Goal: Download file/media

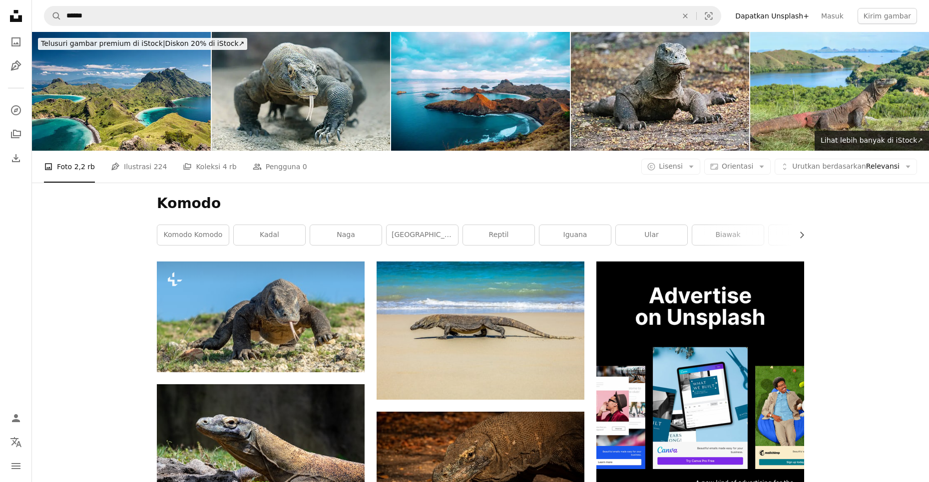
scroll to position [100, 0]
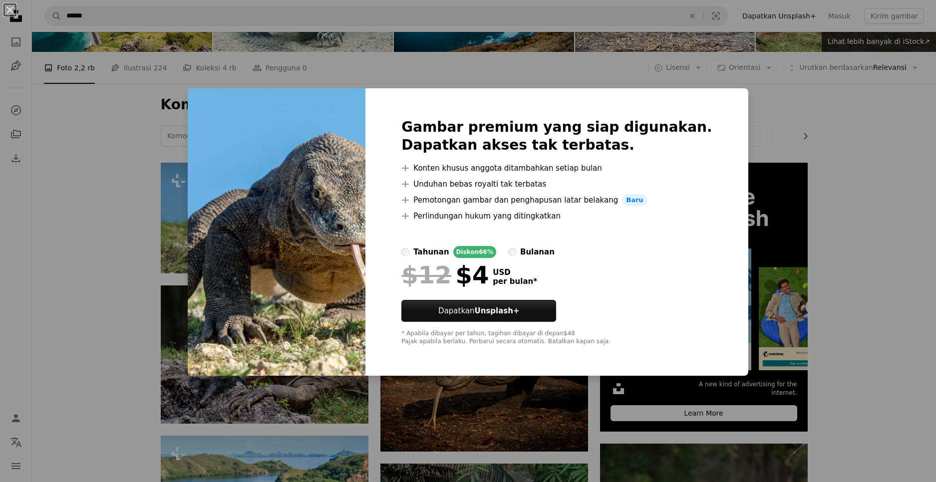
click at [39, 267] on div "An X shape Gambar premium yang siap digunakan. Dapatkan akses tak terbatas. A p…" at bounding box center [468, 241] width 936 height 482
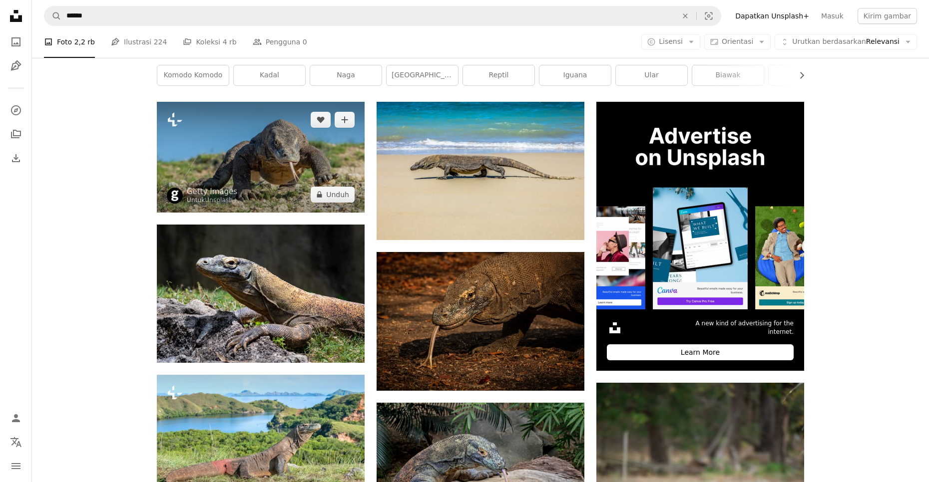
scroll to position [50, 0]
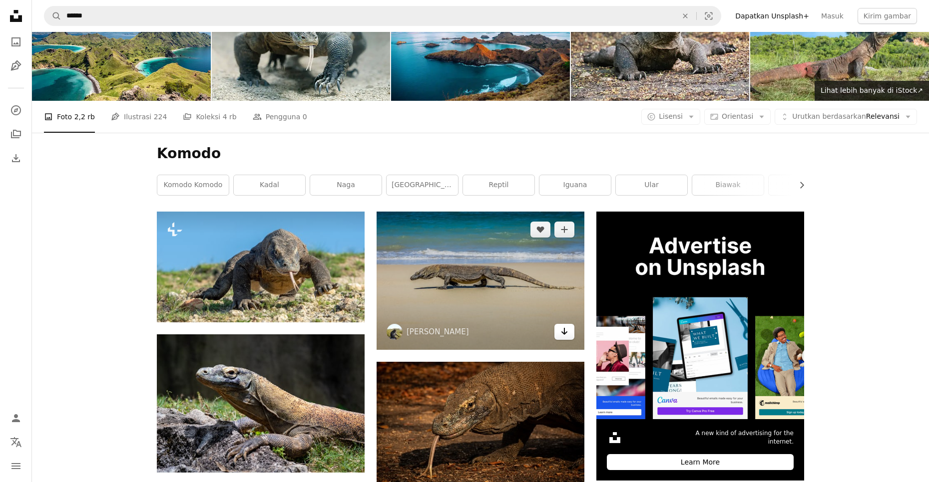
click at [565, 337] on icon "Arrow pointing down" at bounding box center [564, 332] width 8 height 12
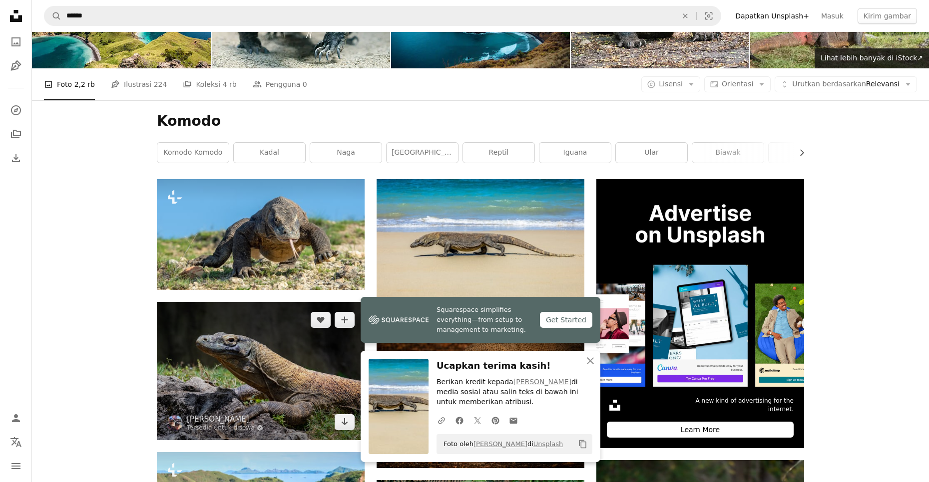
scroll to position [100, 0]
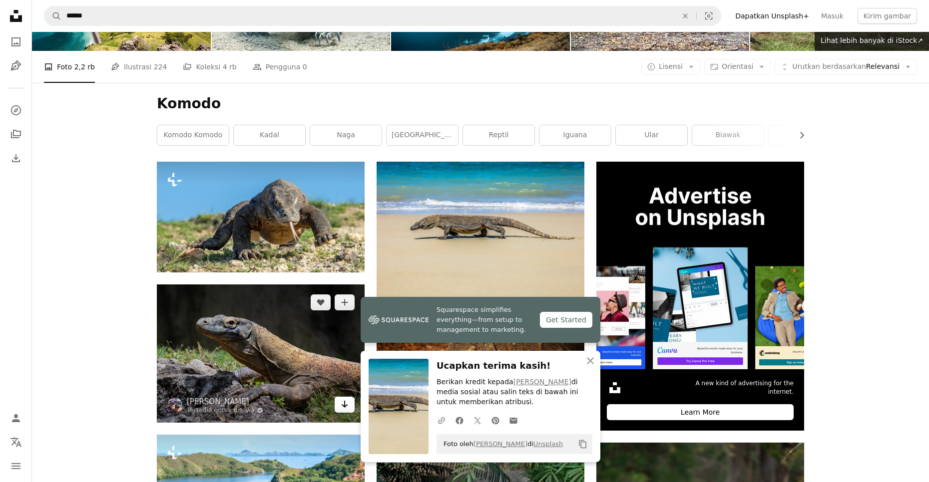
click at [340, 406] on link "Arrow pointing down" at bounding box center [345, 405] width 20 height 16
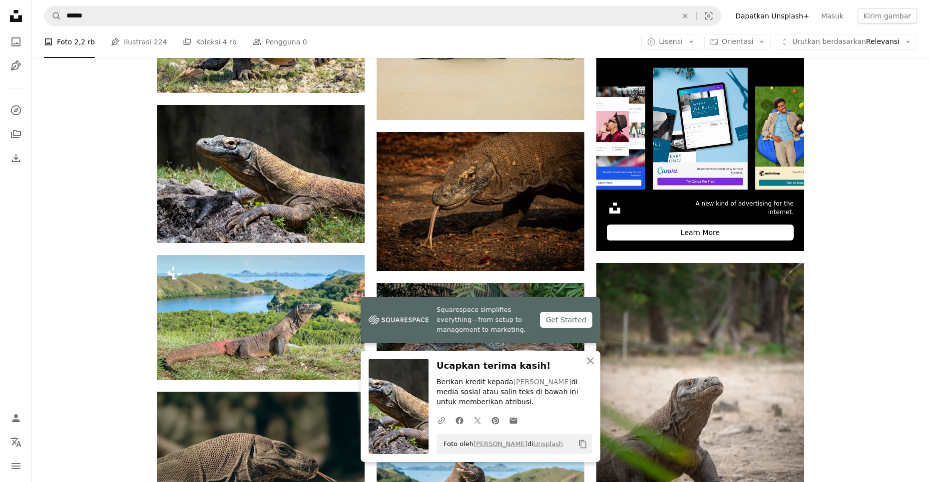
scroll to position [300, 0]
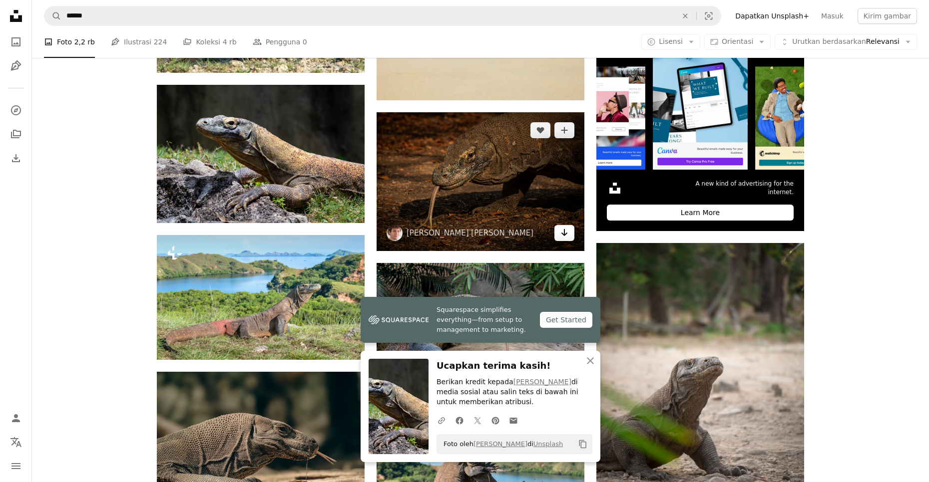
click at [566, 237] on icon "Arrow pointing down" at bounding box center [564, 233] width 8 height 12
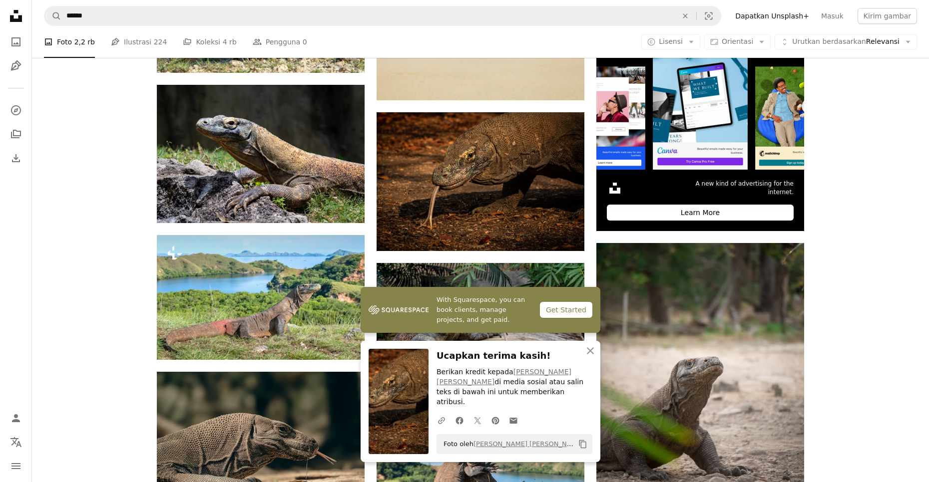
click at [587, 357] on icon "An X shape" at bounding box center [590, 351] width 12 height 12
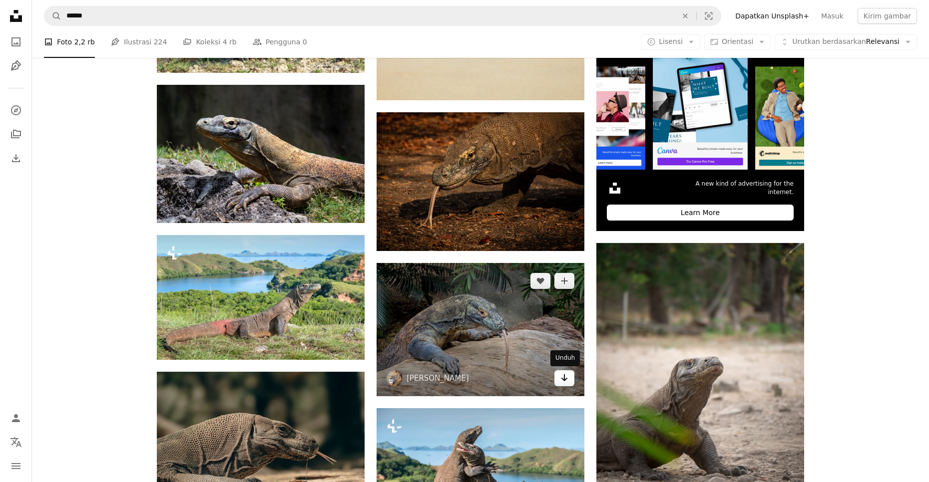
click at [568, 380] on link "Arrow pointing down" at bounding box center [564, 378] width 20 height 16
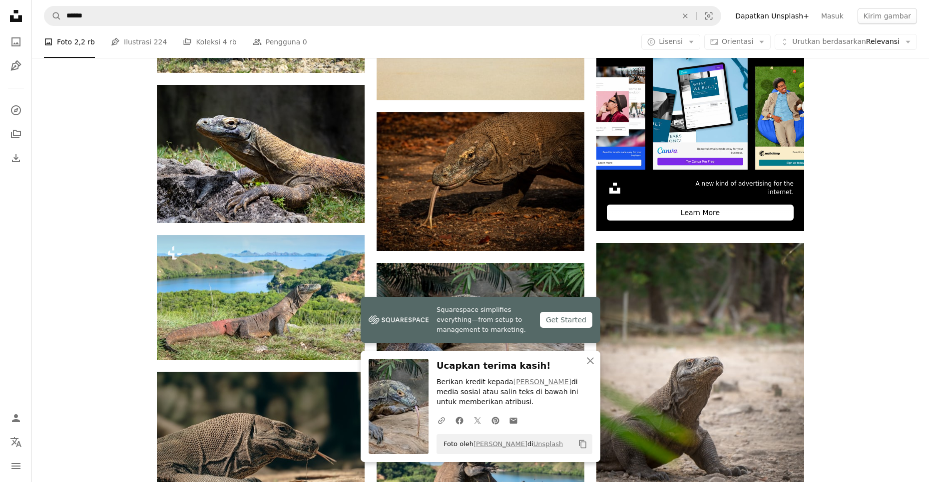
drag, startPoint x: 87, startPoint y: 296, endPoint x: 96, endPoint y: 309, distance: 15.4
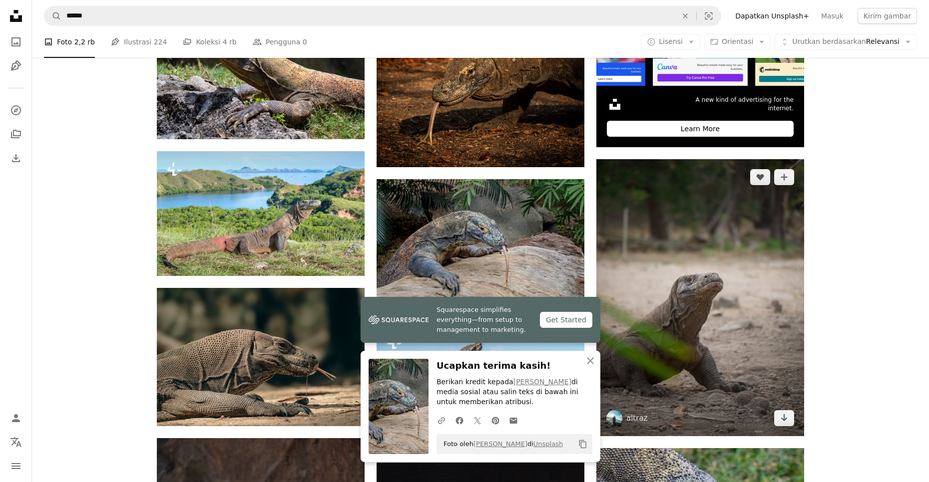
scroll to position [399, 0]
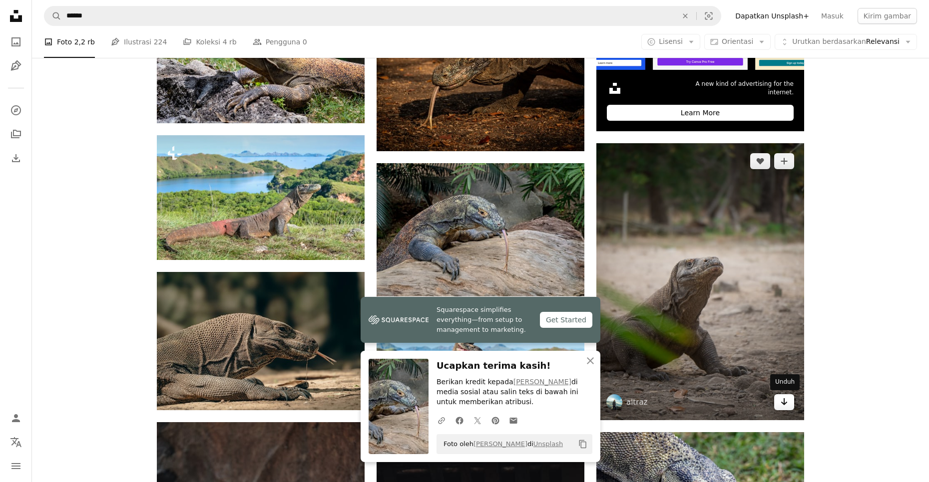
click at [785, 409] on link "Arrow pointing down" at bounding box center [784, 402] width 20 height 16
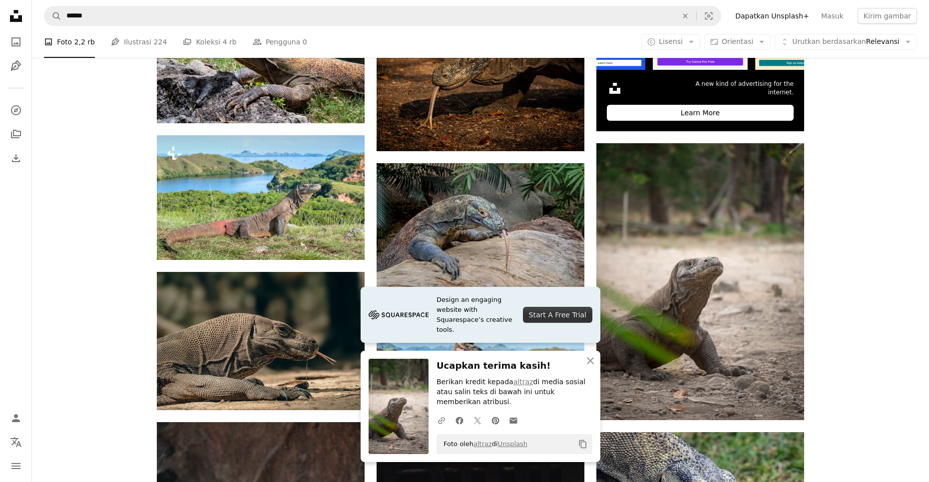
click at [452, 373] on h3 "Ucapkan terima kasih!" at bounding box center [514, 366] width 156 height 14
drag, startPoint x: 588, startPoint y: 373, endPoint x: 596, endPoint y: 370, distance: 8.1
click at [589, 364] on icon "button" at bounding box center [590, 360] width 7 height 7
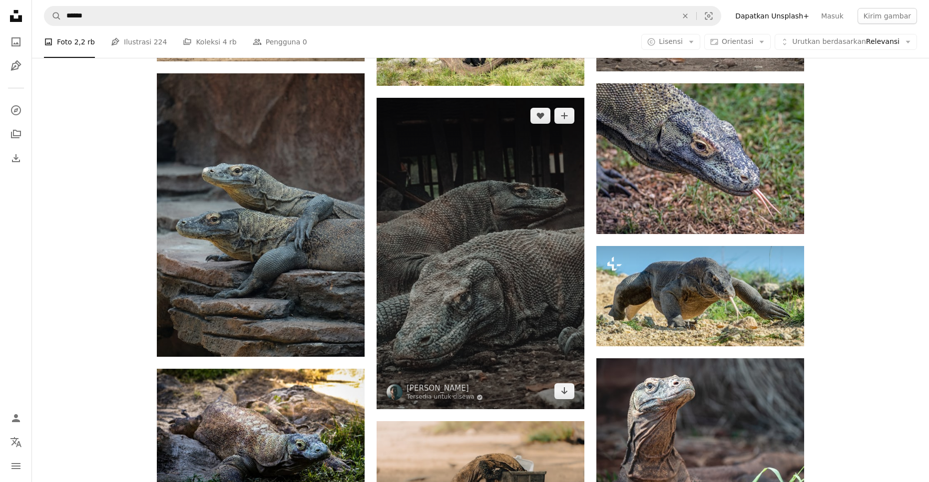
scroll to position [749, 0]
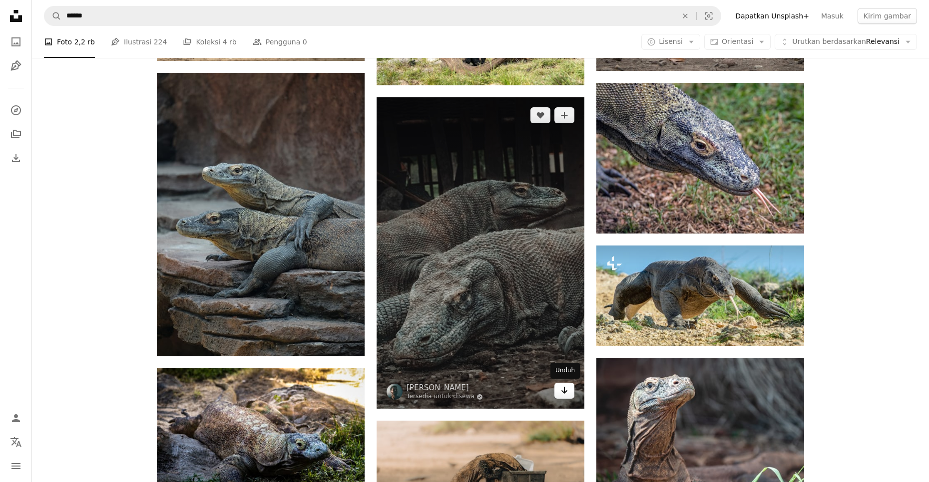
click at [561, 392] on icon "Arrow pointing down" at bounding box center [564, 390] width 8 height 12
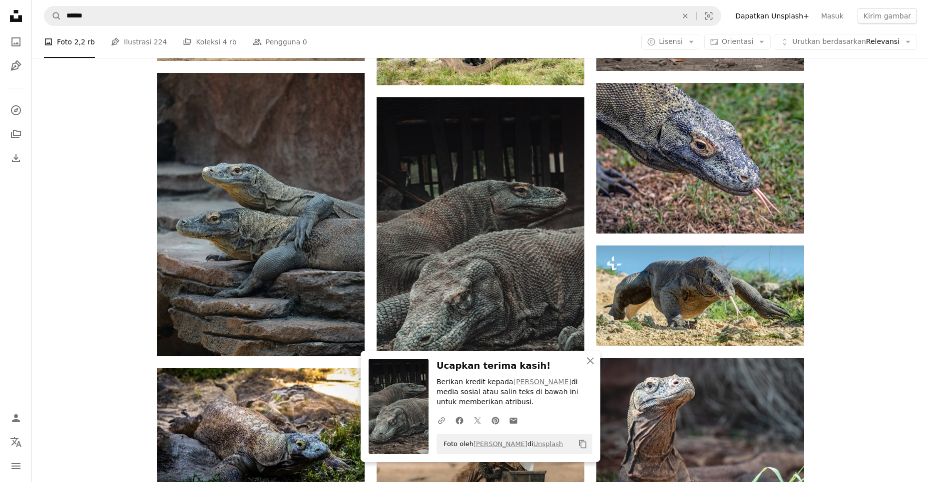
click at [72, 257] on div "Plus sign for Unsplash+ A heart A plus sign Getty Images Untuk Unsplash+ A lock…" at bounding box center [480, 180] width 897 height 1335
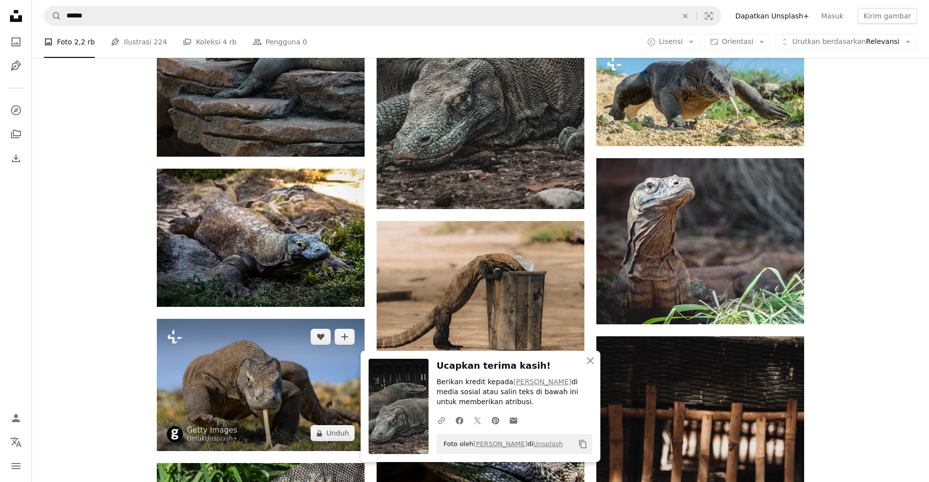
scroll to position [1198, 0]
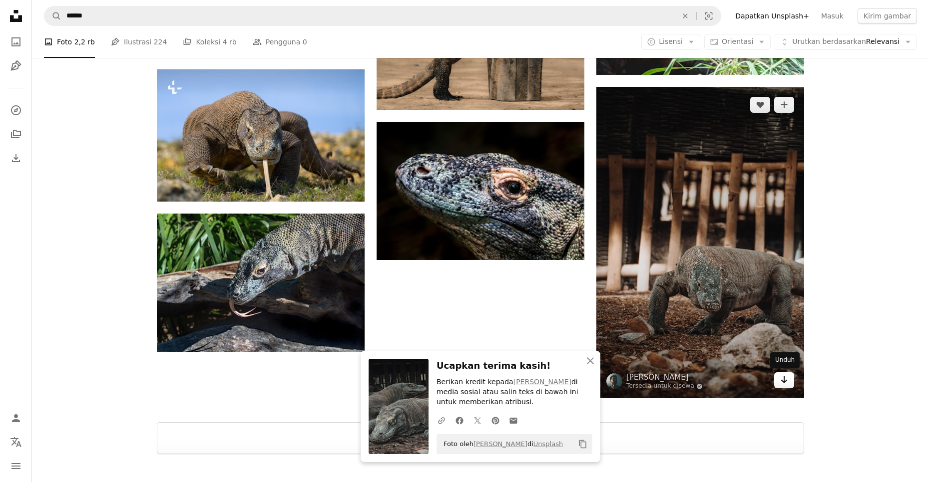
click at [783, 383] on icon "Unduh" at bounding box center [784, 379] width 6 height 7
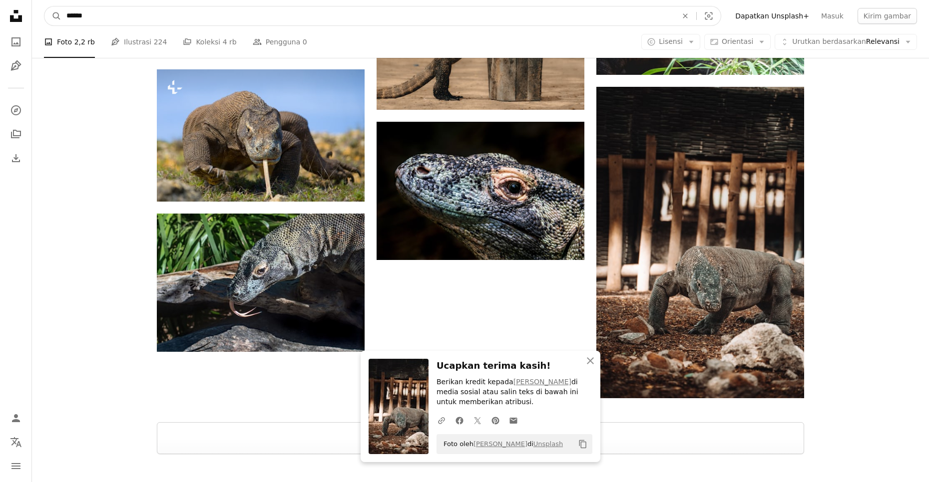
drag, startPoint x: 127, startPoint y: 18, endPoint x: 4, endPoint y: 0, distance: 124.6
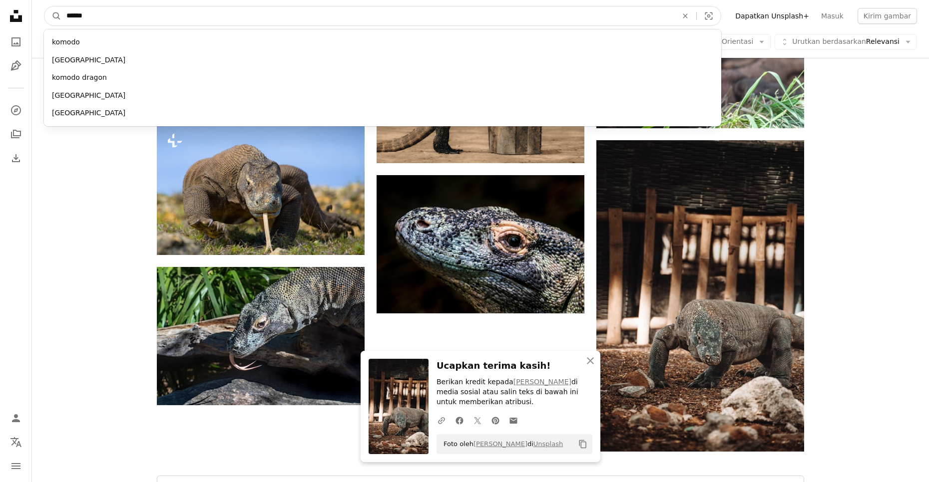
paste input "***"
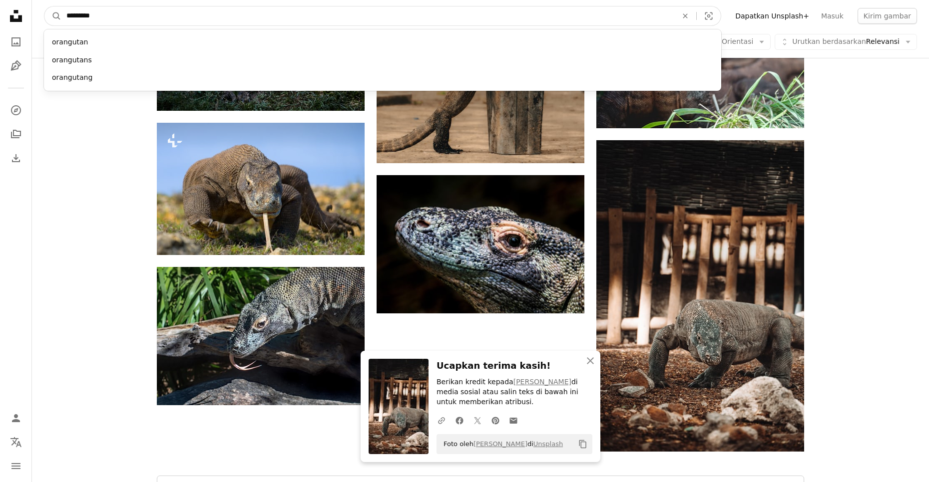
type input "*********"
click at [44, 6] on button "A magnifying glass" at bounding box center [52, 15] width 17 height 19
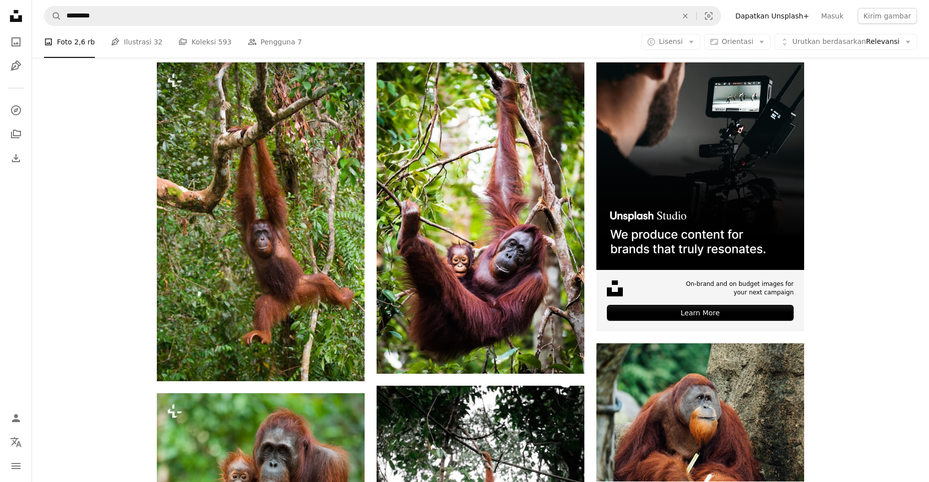
scroll to position [200, 0]
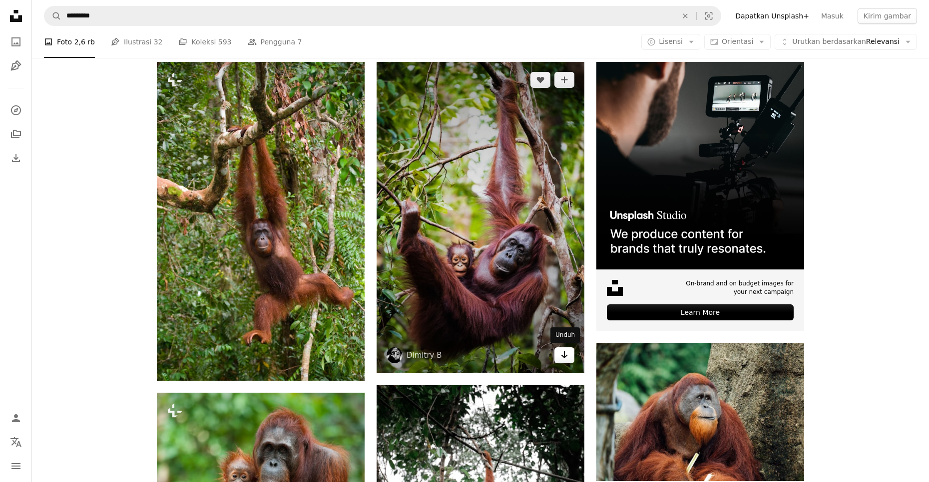
click at [563, 357] on icon "Unduh" at bounding box center [564, 354] width 6 height 7
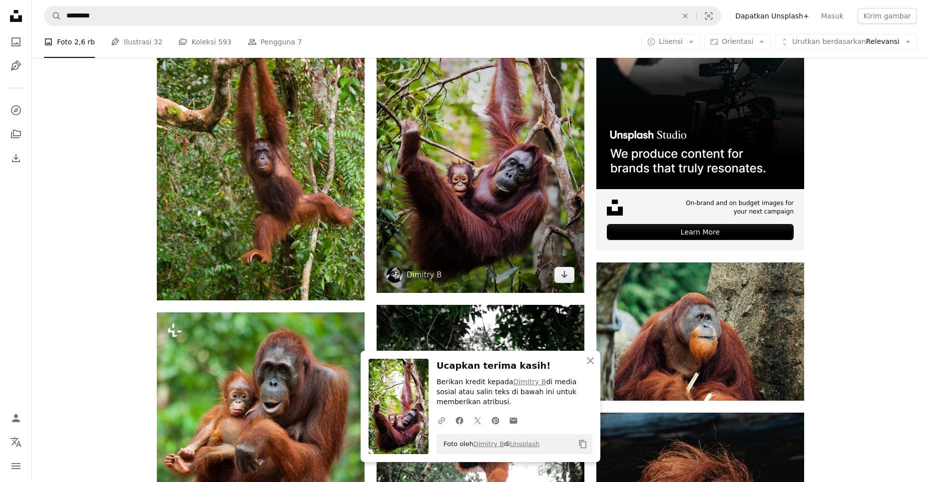
scroll to position [449, 0]
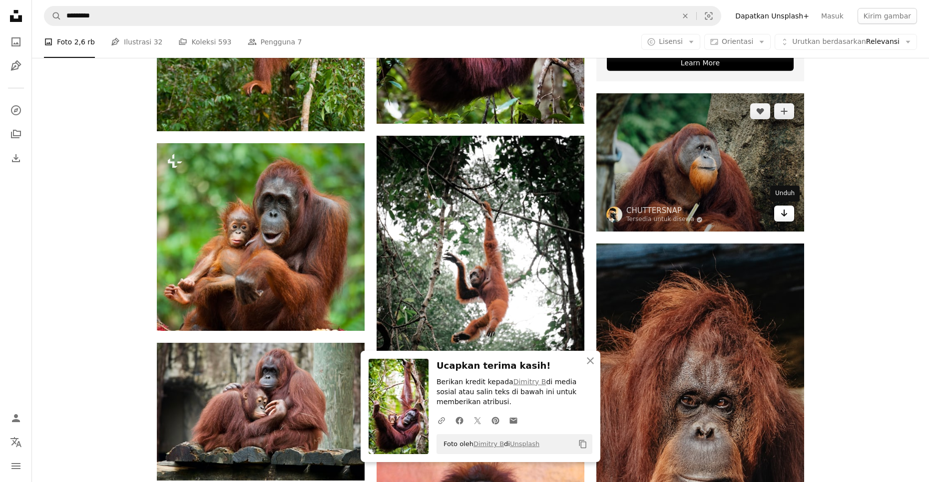
click at [784, 211] on icon "Unduh" at bounding box center [784, 213] width 6 height 7
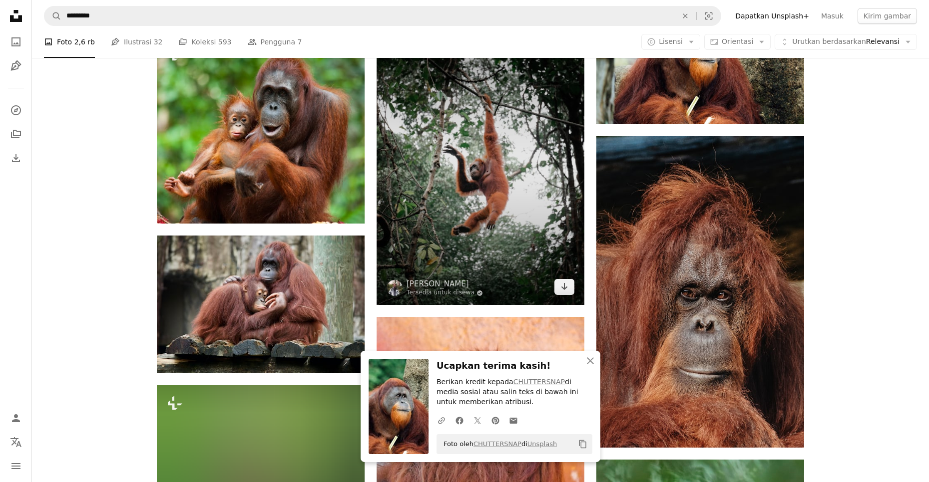
scroll to position [599, 0]
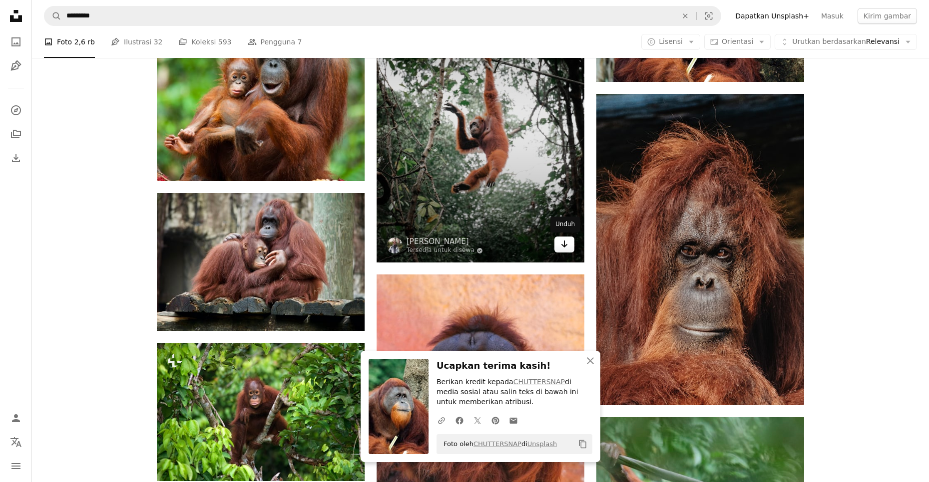
click at [562, 245] on icon "Unduh" at bounding box center [564, 244] width 6 height 7
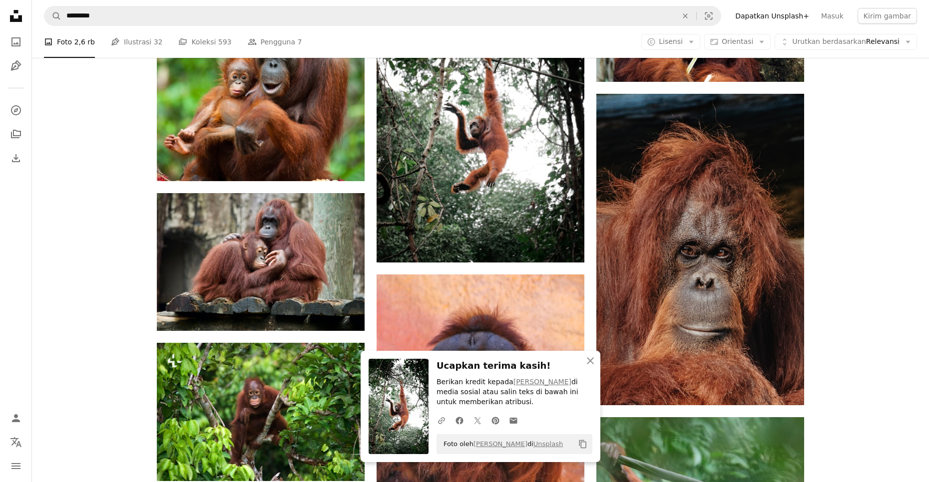
drag, startPoint x: 458, startPoint y: 381, endPoint x: 464, endPoint y: 383, distance: 6.3
click at [458, 381] on p "Berikan kredit kepada [PERSON_NAME] di media sosial atau salin teks di bawah in…" at bounding box center [514, 392] width 156 height 30
click at [594, 362] on icon "An X shape" at bounding box center [590, 361] width 12 height 12
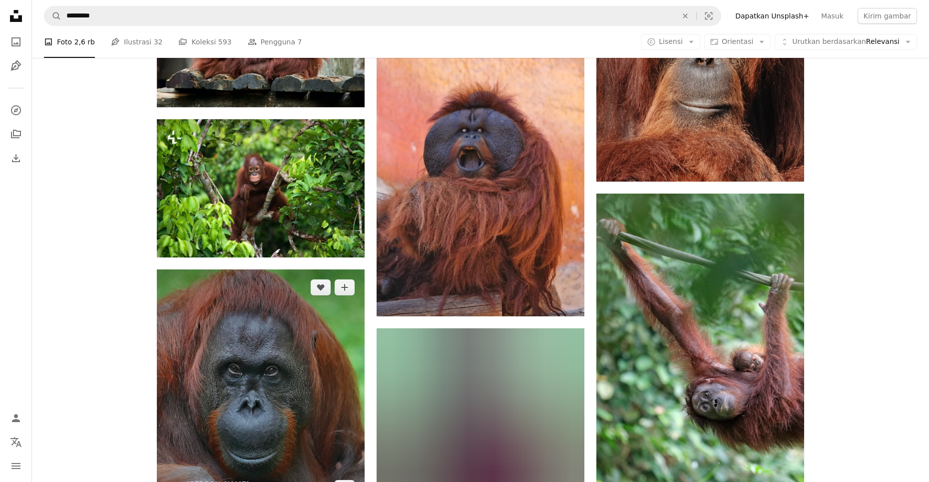
scroll to position [899, 0]
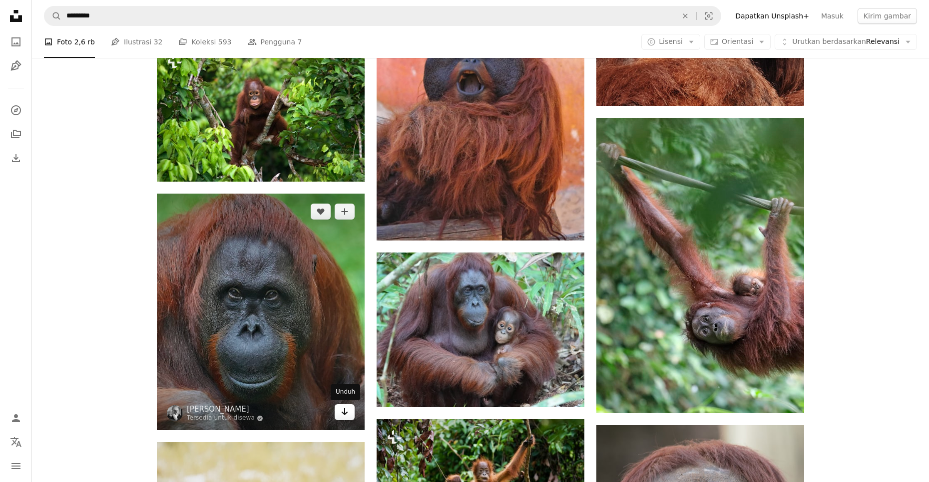
click at [343, 415] on icon "Arrow pointing down" at bounding box center [345, 412] width 8 height 12
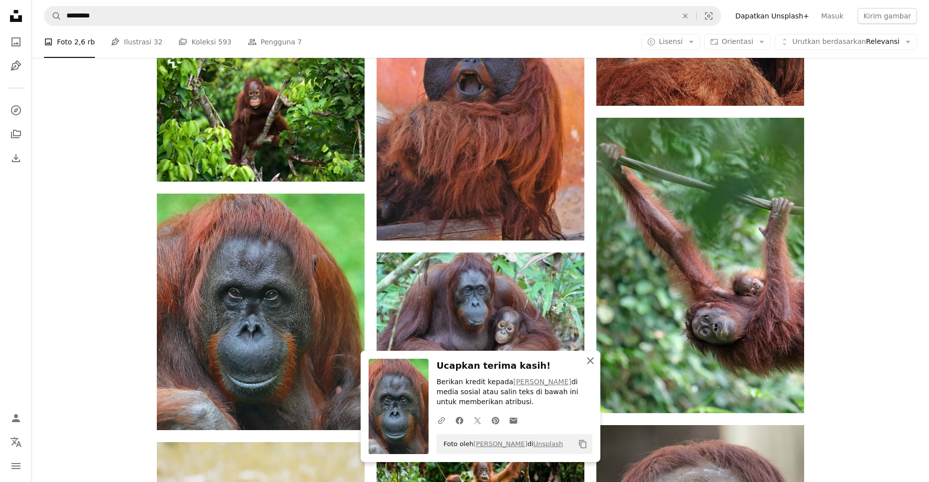
click at [590, 359] on icon "An X shape" at bounding box center [590, 361] width 12 height 12
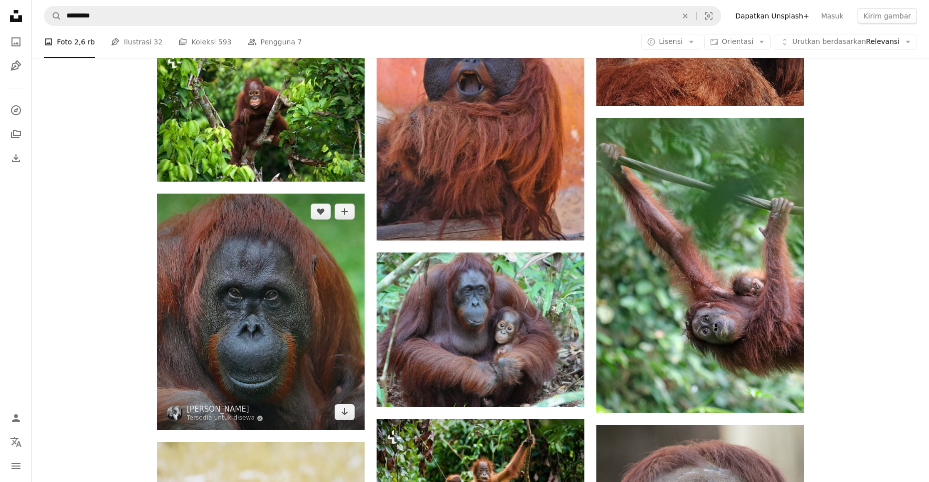
drag, startPoint x: 88, startPoint y: 311, endPoint x: 197, endPoint y: 336, distance: 111.7
click at [88, 311] on div "Plus sign for Unsplash+ A heart A plus sign Getty Images Untuk Unsplash+ A lock…" at bounding box center [480, 212] width 897 height 1699
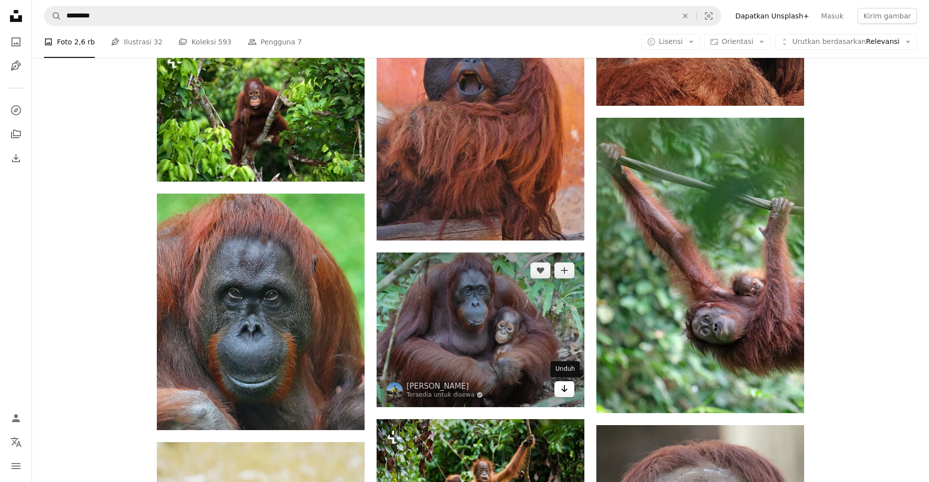
click at [561, 389] on icon "Arrow pointing down" at bounding box center [564, 389] width 8 height 12
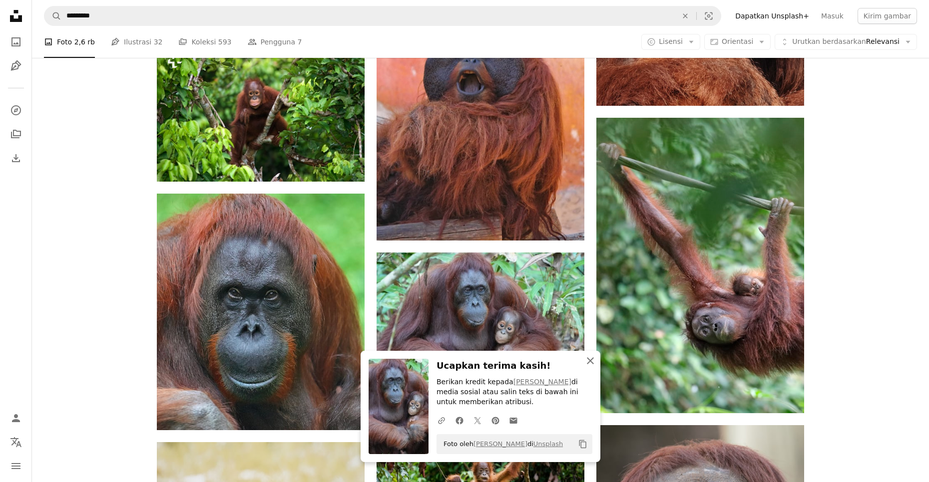
click at [589, 361] on icon "An X shape" at bounding box center [590, 361] width 12 height 12
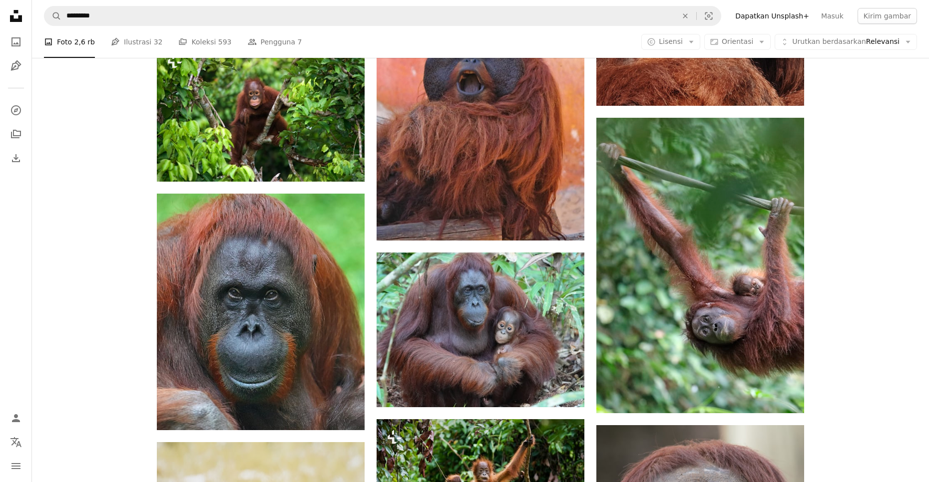
click at [120, 275] on div "Plus sign for Unsplash+ A heart A plus sign Getty Images Untuk Unsplash+ A lock…" at bounding box center [480, 212] width 897 height 1699
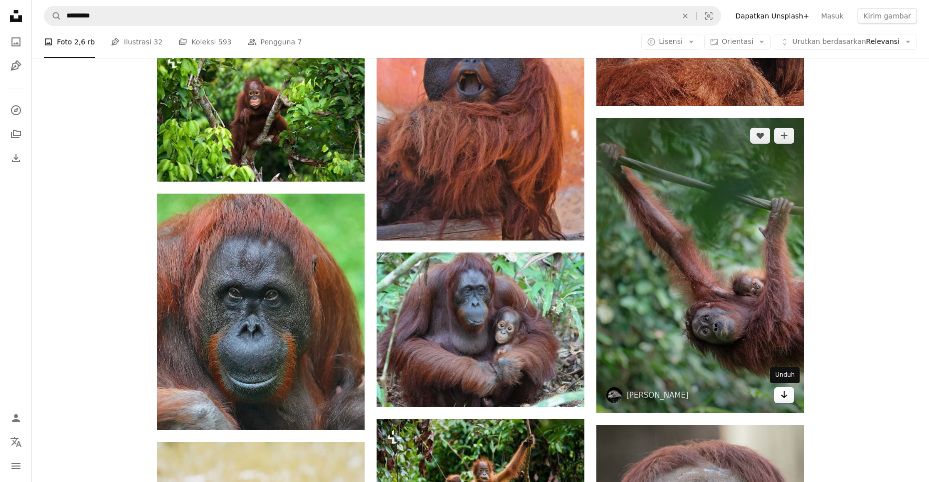
click at [790, 398] on link "Arrow pointing down" at bounding box center [784, 395] width 20 height 16
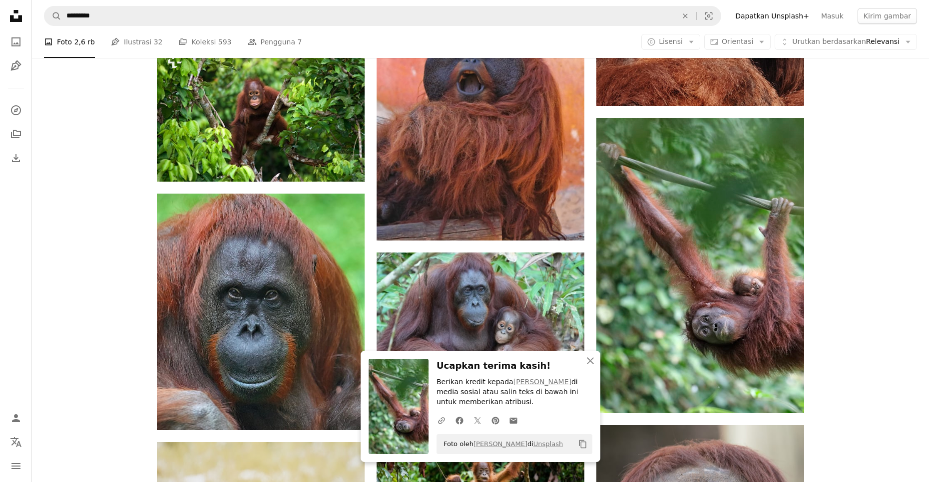
drag, startPoint x: 452, startPoint y: 385, endPoint x: 485, endPoint y: 385, distance: 33.5
click at [452, 385] on p "Berikan kredit kepada [PERSON_NAME] di media sosial atau salin teks di bawah in…" at bounding box center [514, 392] width 156 height 30
drag, startPoint x: 592, startPoint y: 360, endPoint x: 599, endPoint y: 362, distance: 7.4
click at [592, 360] on icon "An X shape" at bounding box center [590, 361] width 12 height 12
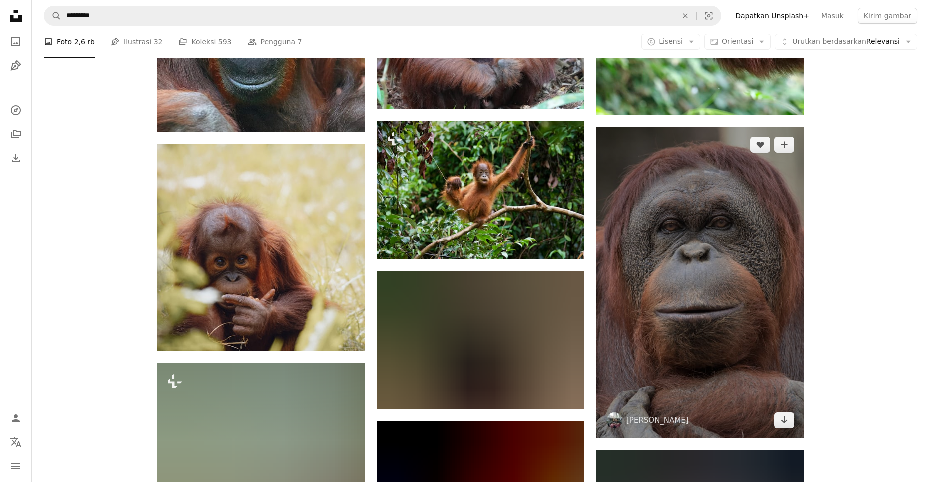
scroll to position [1198, 0]
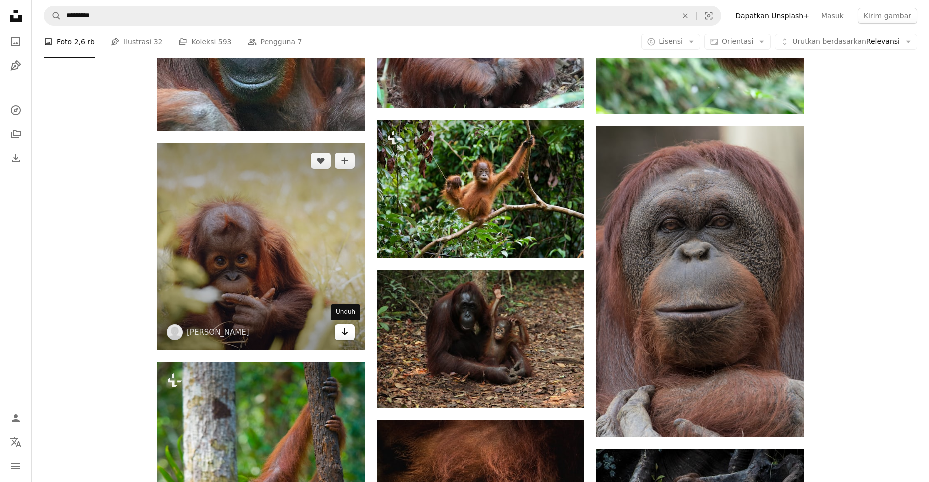
click at [345, 337] on icon "Arrow pointing down" at bounding box center [345, 332] width 8 height 12
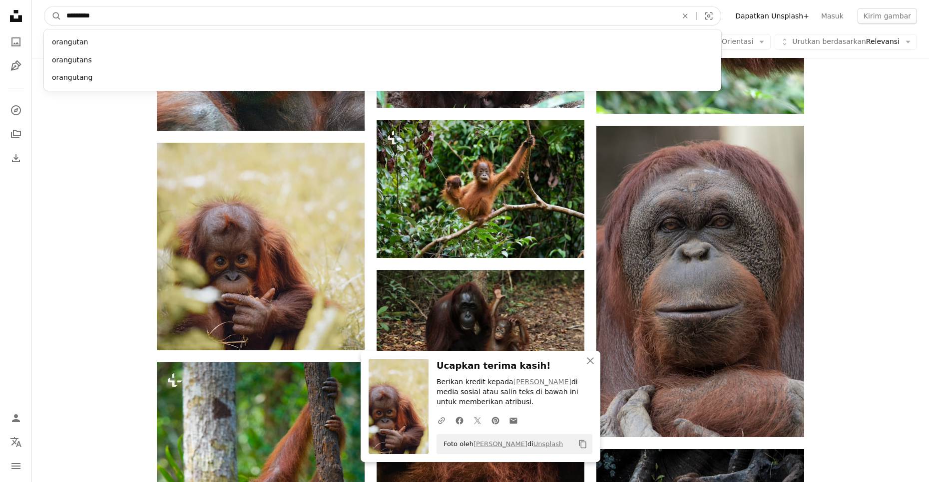
click at [146, 20] on input "*********" at bounding box center [367, 15] width 613 height 19
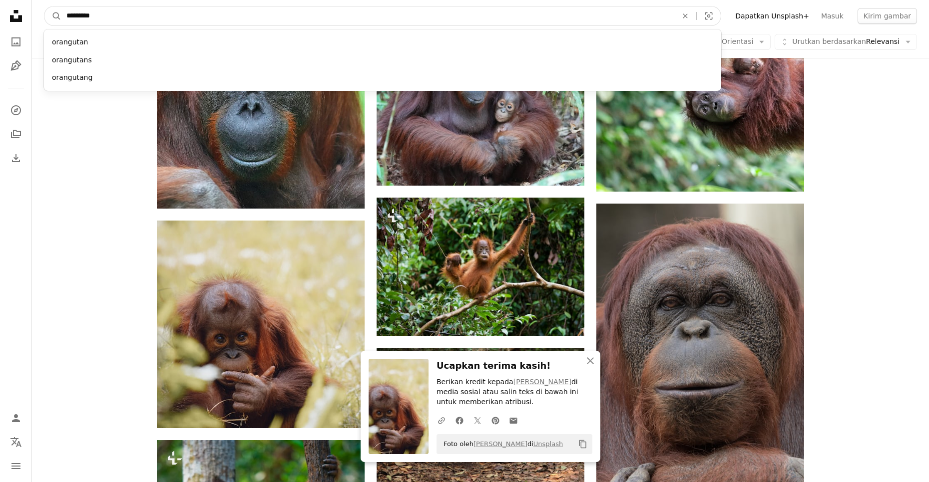
drag, startPoint x: 82, startPoint y: 6, endPoint x: 6, endPoint y: -4, distance: 77.1
click at [6, 0] on html "Unsplash logo Beranda Unsplash A photo Pen Tool A compass A stack of folders Do…" at bounding box center [464, 90] width 929 height 2420
paste input "**"
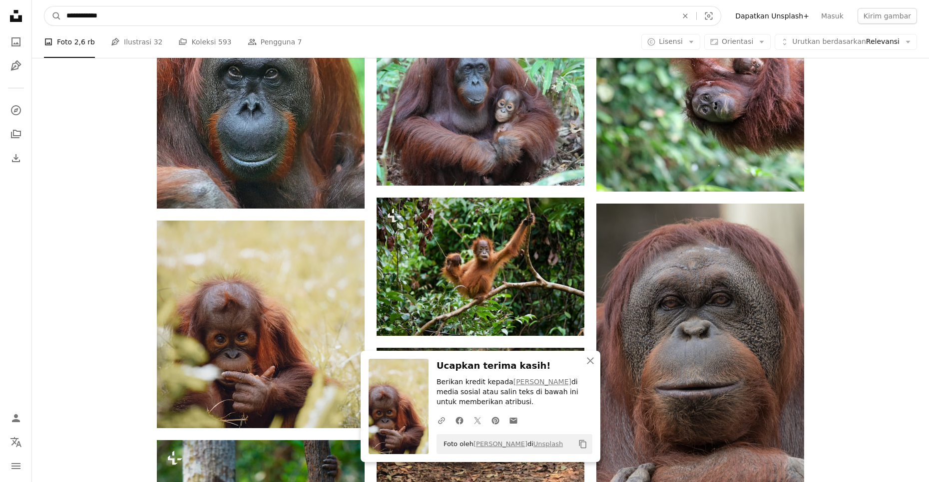
type input "**********"
click at [44, 6] on button "A magnifying glass" at bounding box center [52, 15] width 17 height 19
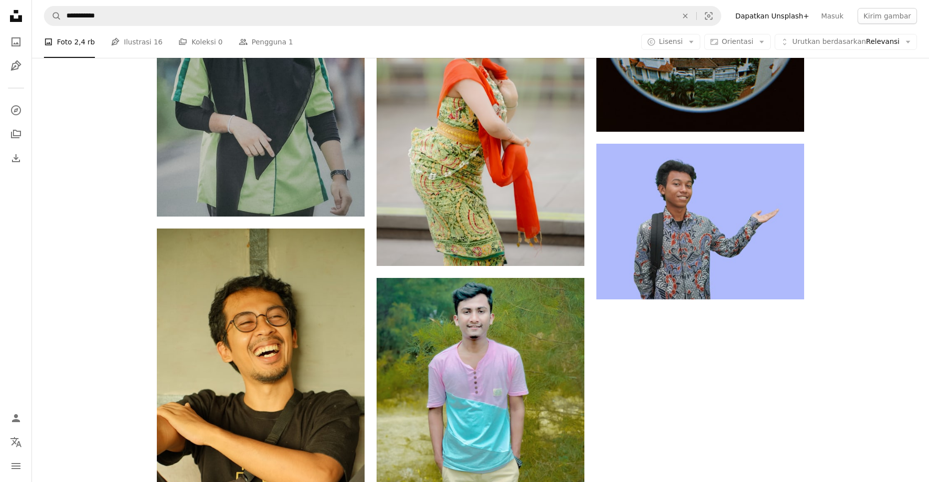
scroll to position [1747, 0]
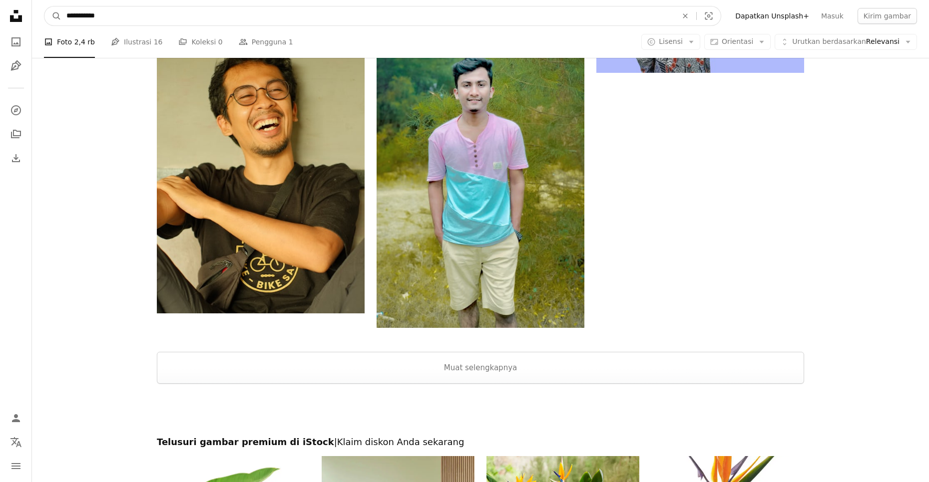
drag, startPoint x: 122, startPoint y: 17, endPoint x: -12, endPoint y: -11, distance: 136.8
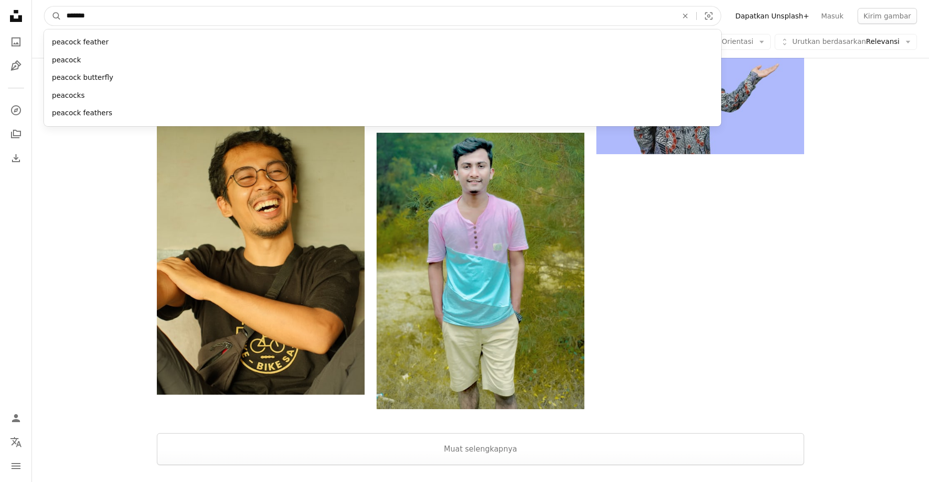
type input "*******"
click at [44, 6] on button "A magnifying glass" at bounding box center [52, 15] width 17 height 19
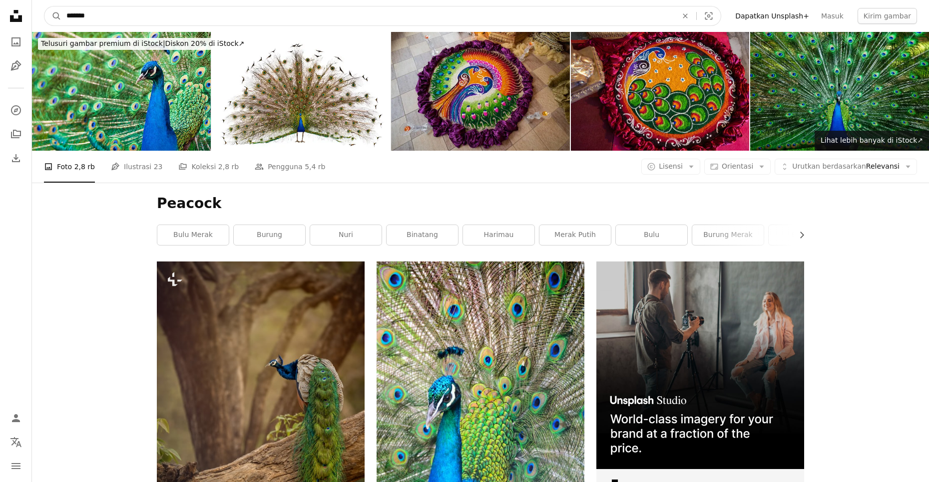
drag, startPoint x: 69, startPoint y: 8, endPoint x: 99, endPoint y: 22, distance: 32.9
click at [34, 6] on nav "A magnifying glass ******* An X shape Visual search Filters Dapatkan Unsplash+ …" at bounding box center [480, 16] width 897 height 32
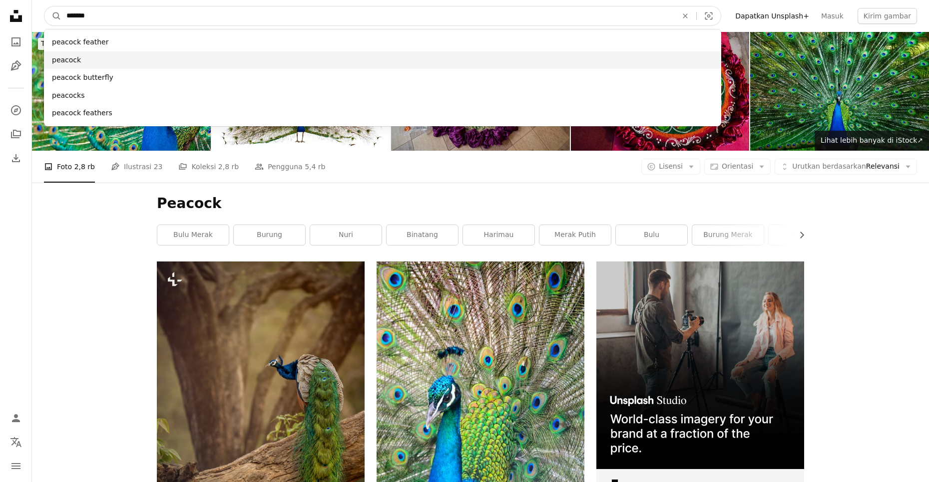
paste input "*********"
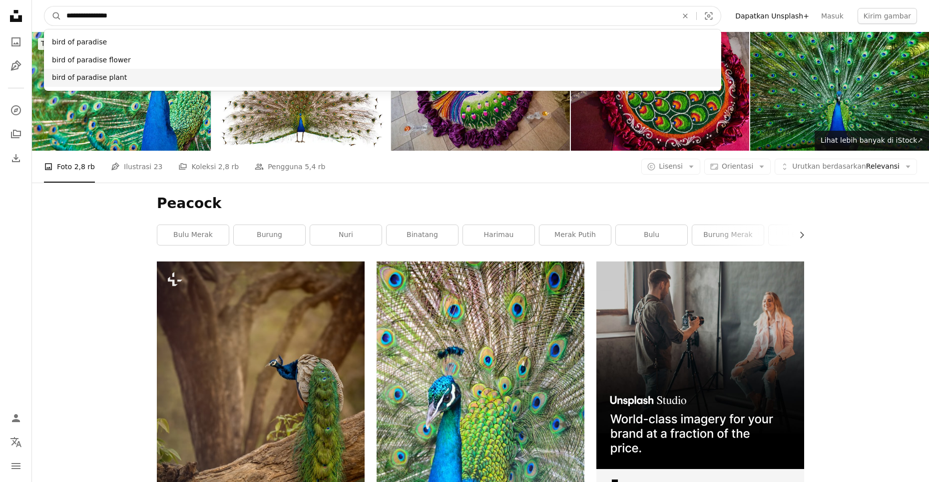
type input "**********"
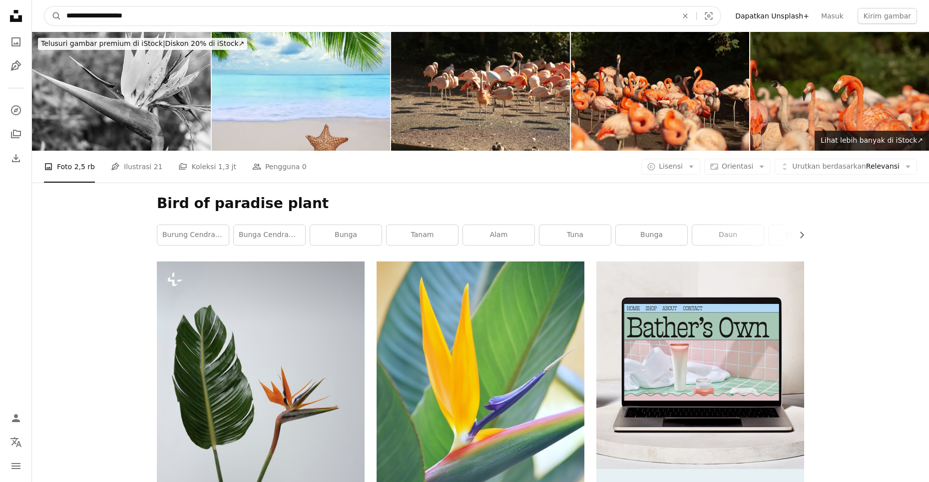
click at [128, 14] on input "**********" at bounding box center [367, 15] width 613 height 19
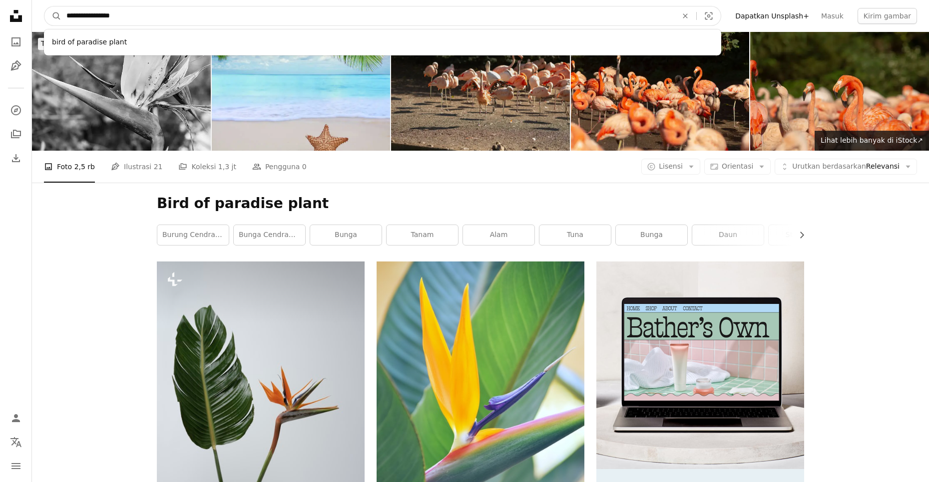
type input "**********"
click at [44, 6] on button "A magnifying glass" at bounding box center [52, 15] width 17 height 19
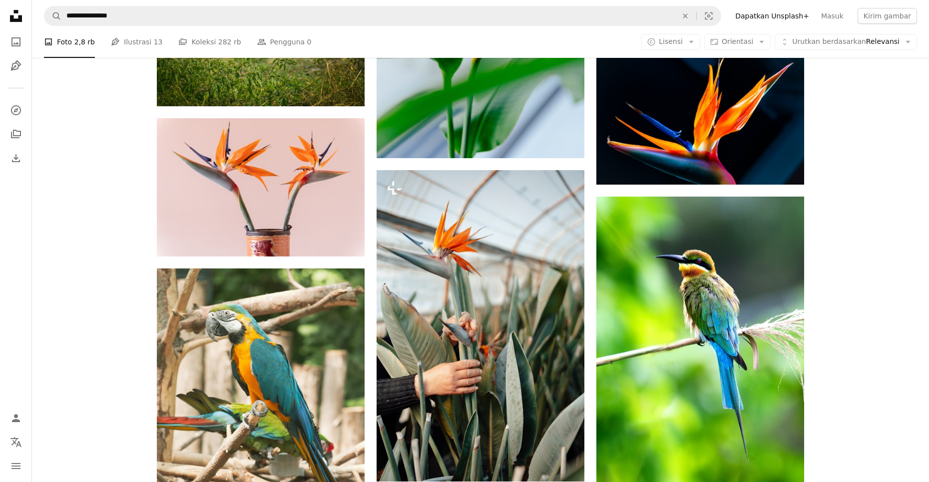
scroll to position [1048, 0]
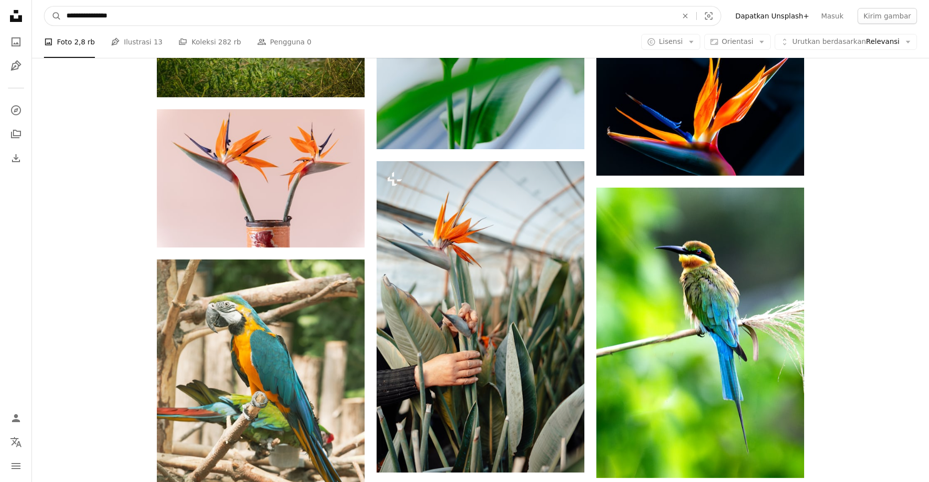
drag, startPoint x: 69, startPoint y: 16, endPoint x: 308, endPoint y: 16, distance: 238.7
click at [308, 16] on input "**********" at bounding box center [367, 15] width 613 height 19
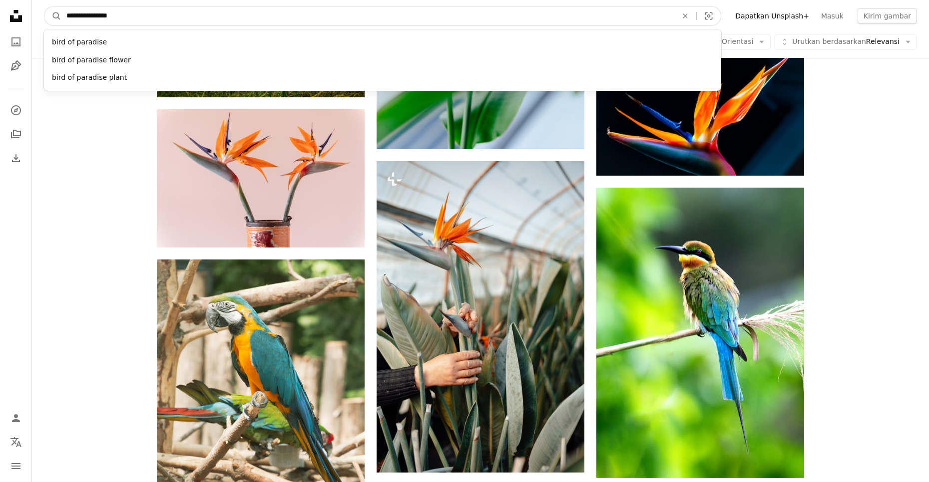
type input "*"
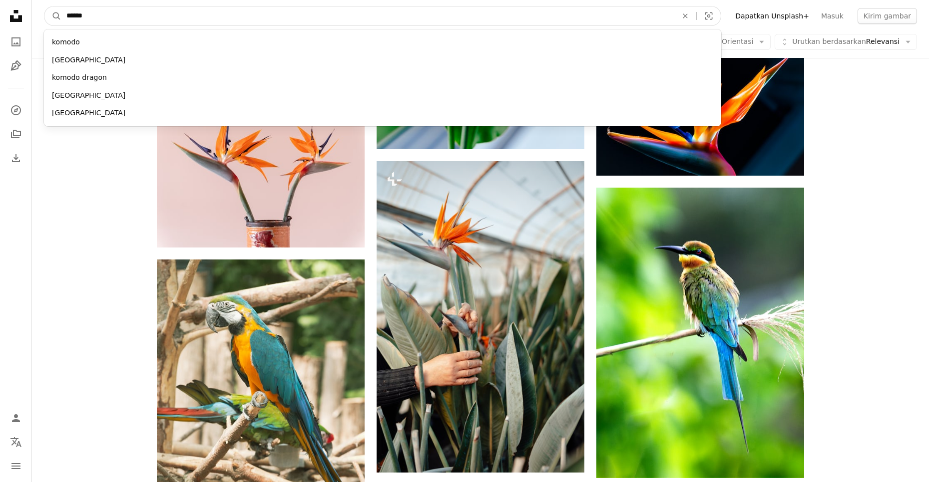
type input "******"
click at [44, 6] on button "A magnifying glass" at bounding box center [52, 15] width 17 height 19
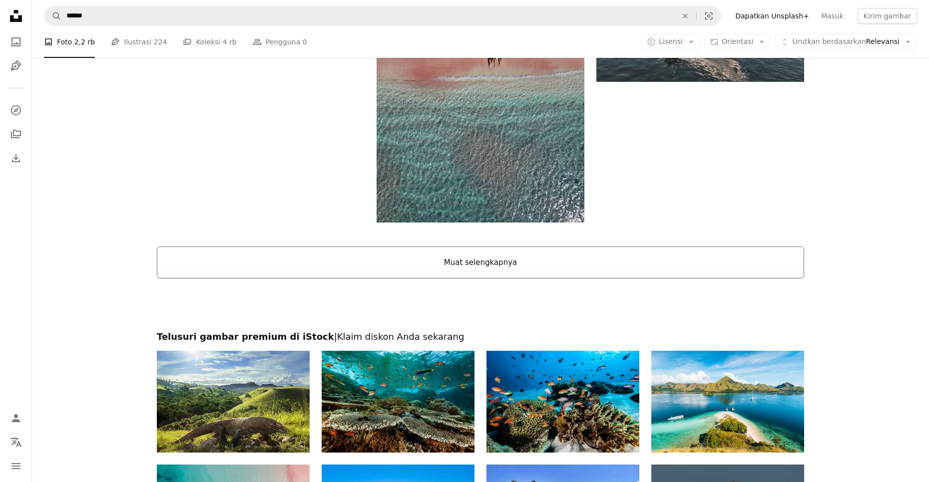
scroll to position [1407, 0]
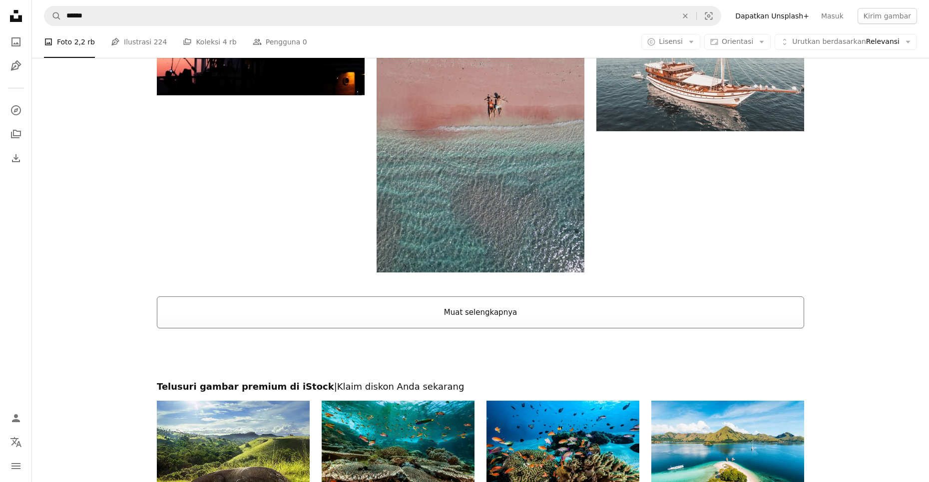
click at [500, 322] on button "Muat selengkapnya" at bounding box center [480, 313] width 647 height 32
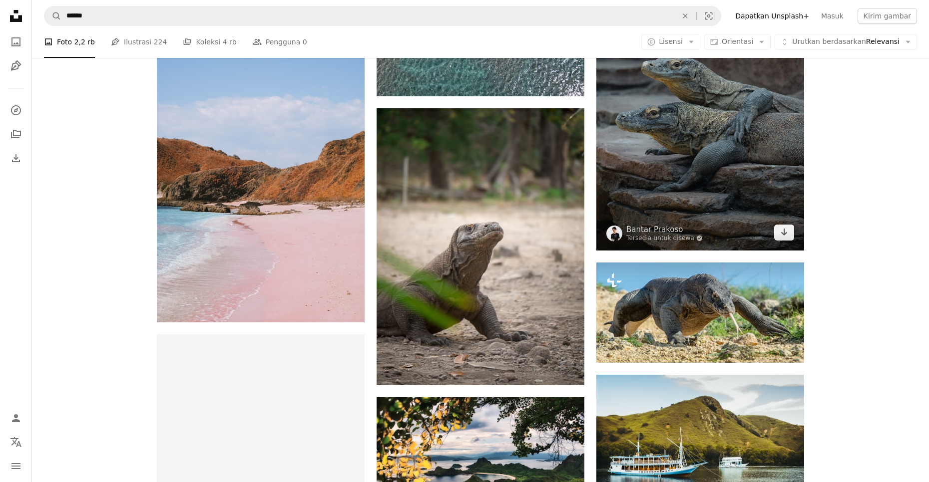
scroll to position [1507, 0]
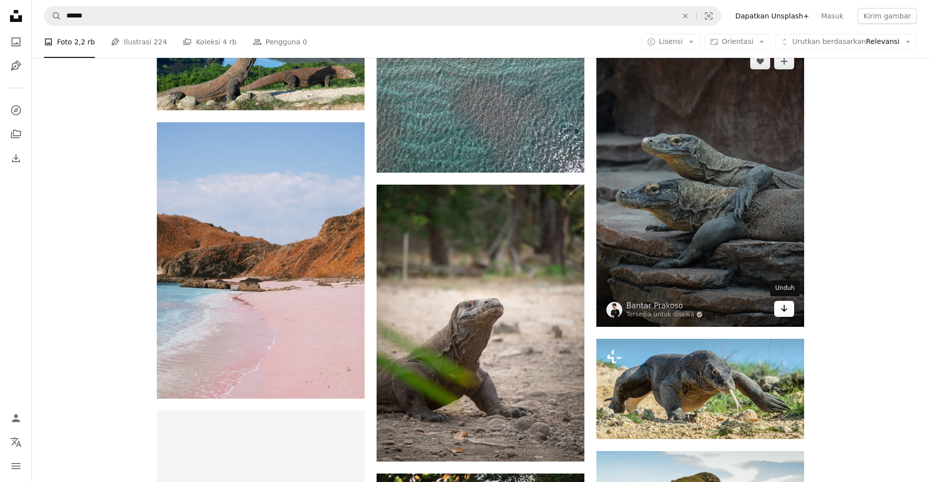
click at [786, 313] on icon "Arrow pointing down" at bounding box center [784, 309] width 8 height 12
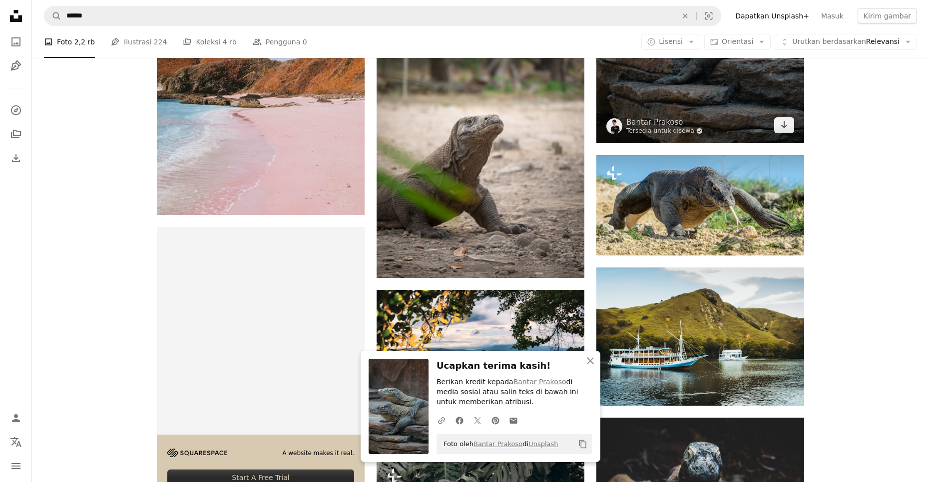
scroll to position [1757, 0]
